Goal: Check status: Check status

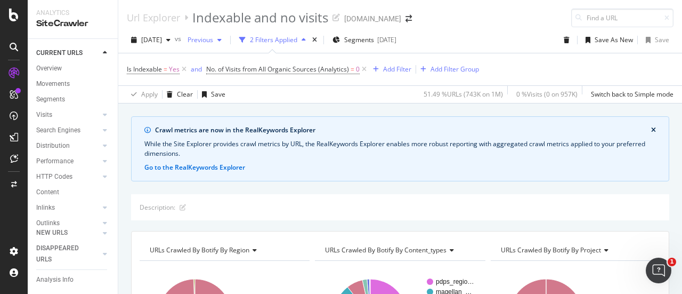
click at [202, 42] on span "Previous" at bounding box center [198, 39] width 30 height 9
click at [164, 44] on div "[DATE]" at bounding box center [151, 40] width 48 height 16
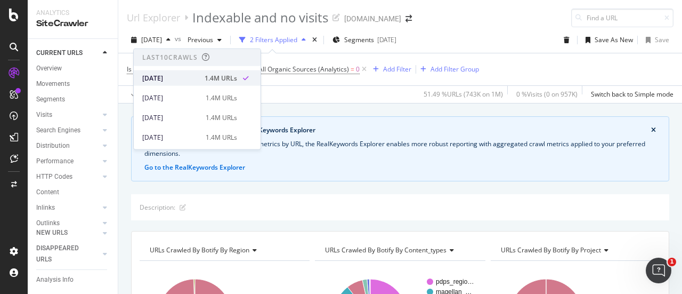
click at [168, 84] on div "[DATE] 1.4M URLs" at bounding box center [197, 77] width 127 height 15
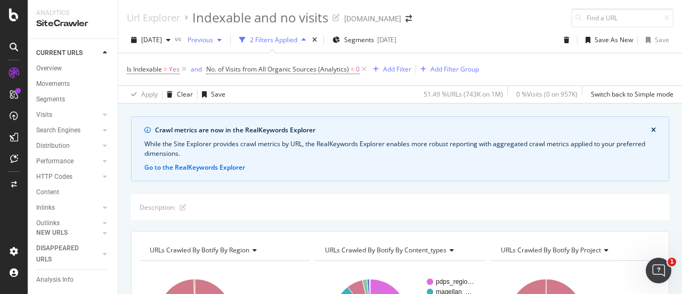
click at [211, 43] on span "Previous" at bounding box center [198, 39] width 30 height 9
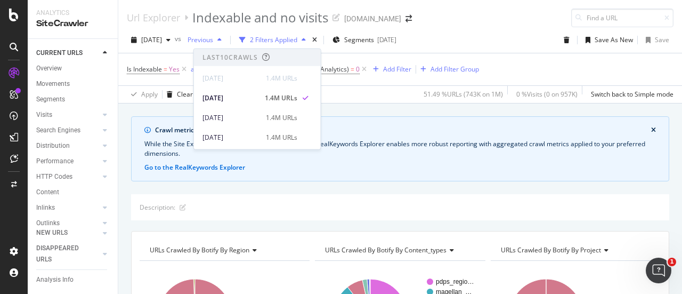
click at [222, 39] on icon "button" at bounding box center [220, 40] width 4 height 6
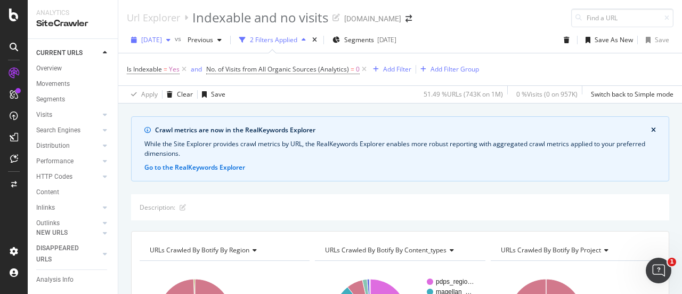
click at [175, 44] on div "[DATE]" at bounding box center [151, 40] width 48 height 16
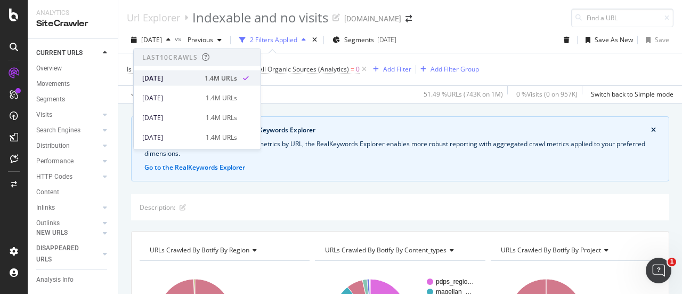
click at [184, 74] on div "[DATE]" at bounding box center [170, 78] width 56 height 10
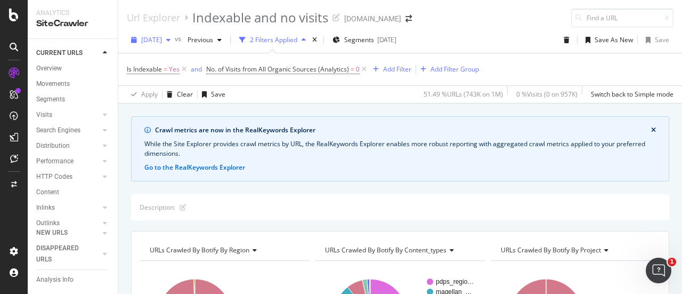
click at [175, 44] on div "[DATE]" at bounding box center [151, 40] width 48 height 16
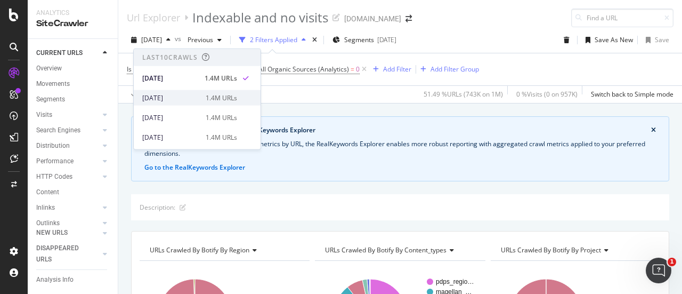
click at [183, 95] on div "[DATE]" at bounding box center [170, 98] width 57 height 10
